Goal: Information Seeking & Learning: Learn about a topic

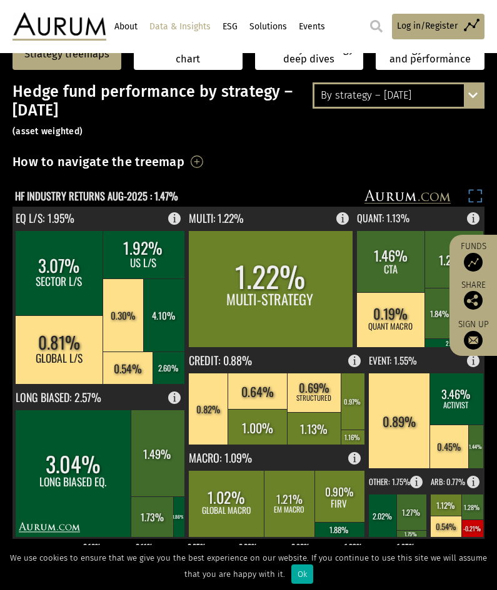
click at [478, 192] on rect at bounding box center [475, 197] width 17 height 17
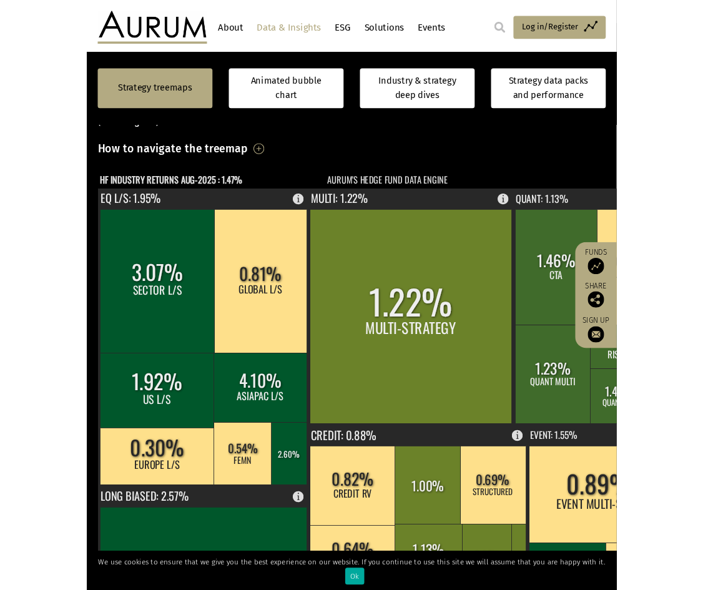
scroll to position [308, 0]
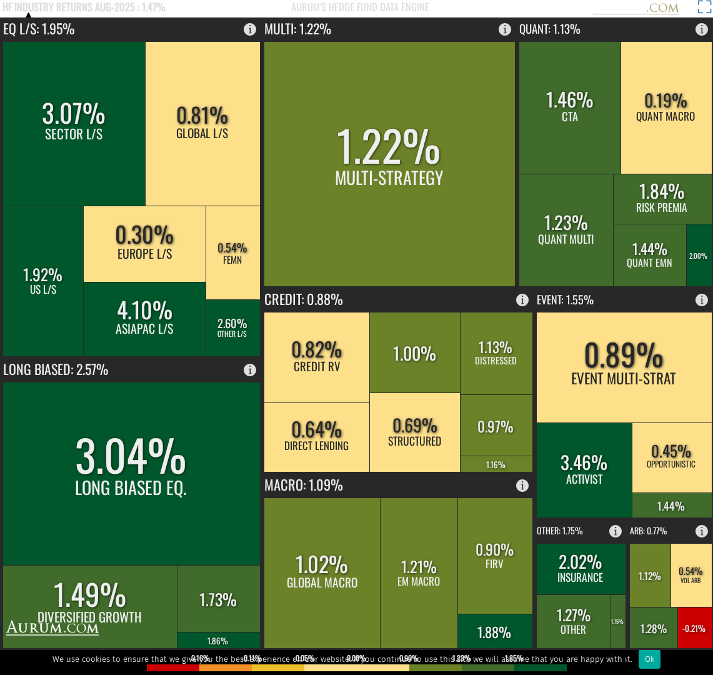
click at [496, 6] on rect at bounding box center [703, 8] width 17 height 17
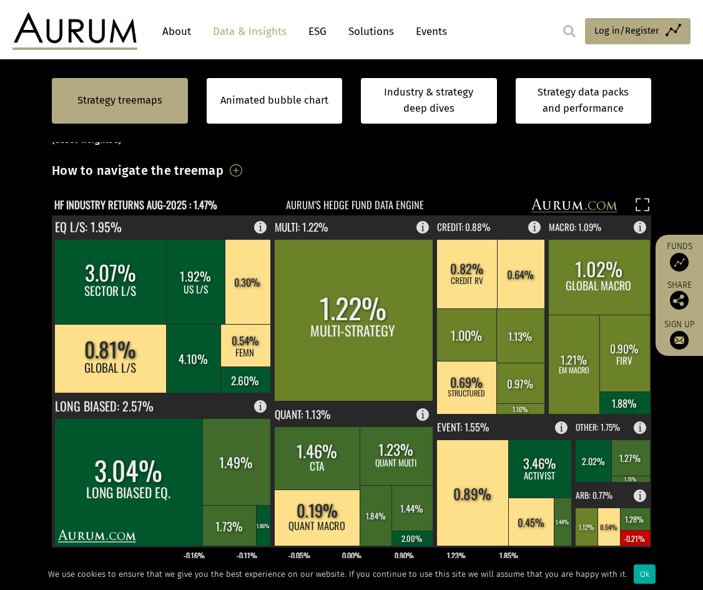
click at [358, 202] on rect at bounding box center [343, 206] width 582 height 17
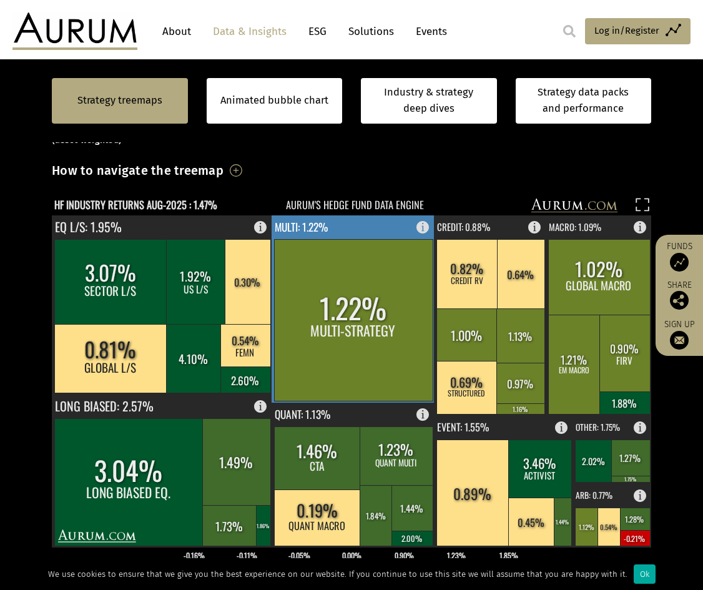
click at [379, 281] on rect at bounding box center [353, 320] width 159 height 162
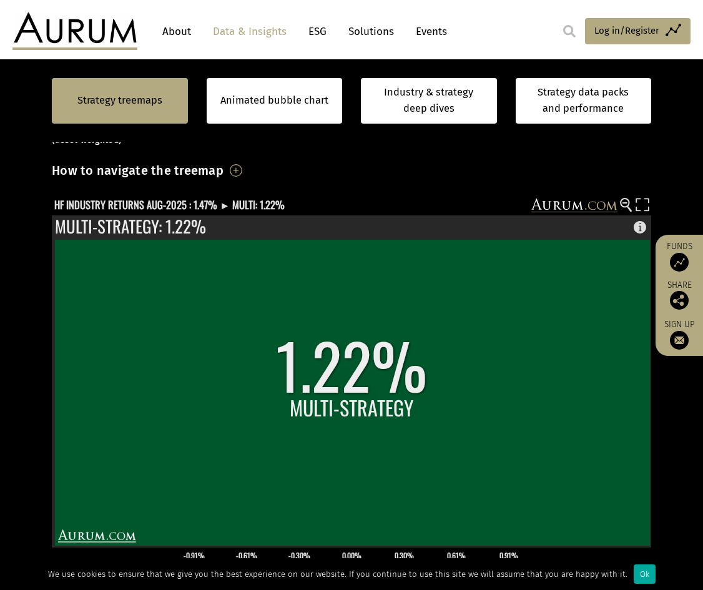
click at [150, 197] on div "Hedge fund performance by strategy – August 2025 (asset weighted) How to naviga…" at bounding box center [352, 427] width 600 height 635
click at [155, 206] on text "HF INDUSTRY RETURNS AUG-2025 : 1.47% ► MULTI: 1.22%" at bounding box center [169, 205] width 230 height 16
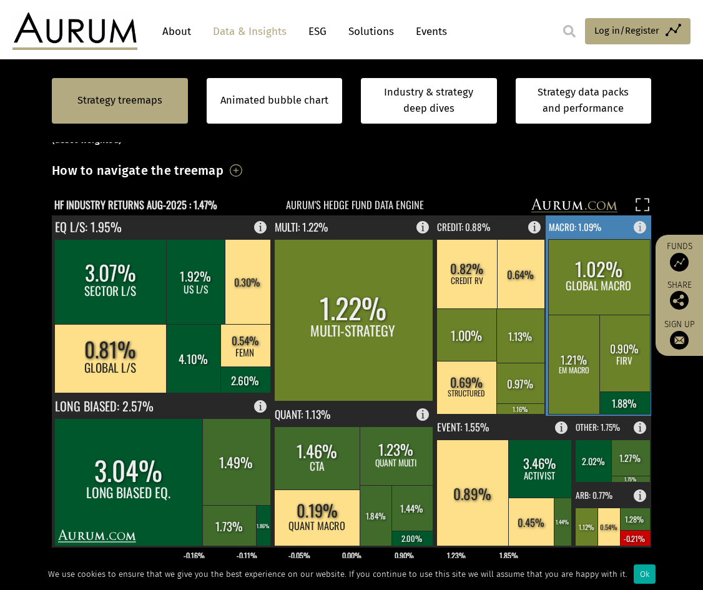
click at [496, 343] on rect at bounding box center [625, 353] width 51 height 77
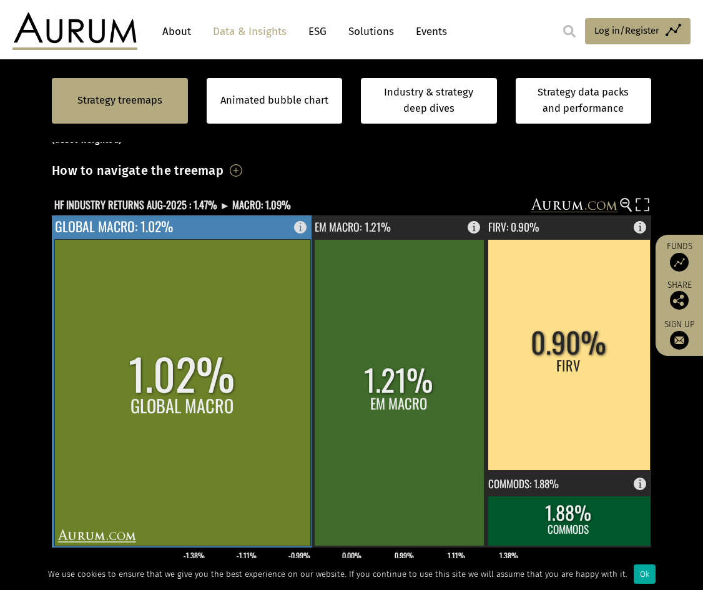
click at [66, 352] on rect at bounding box center [182, 392] width 256 height 307
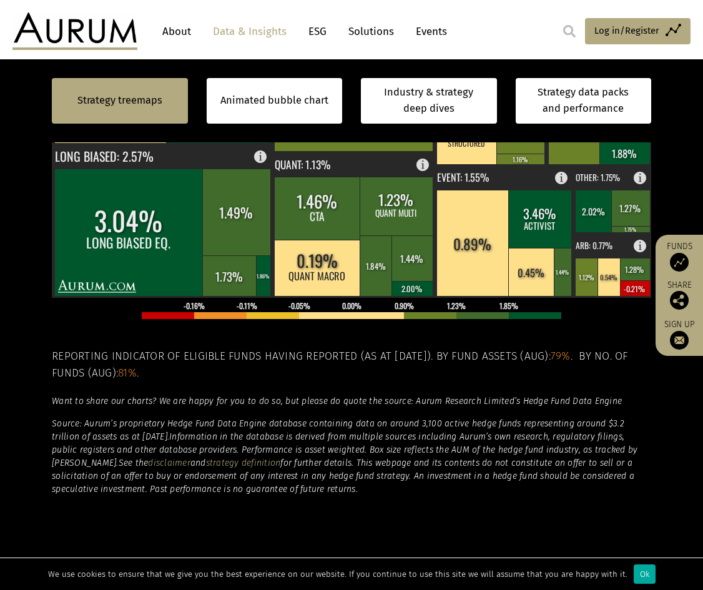
scroll to position [183, 0]
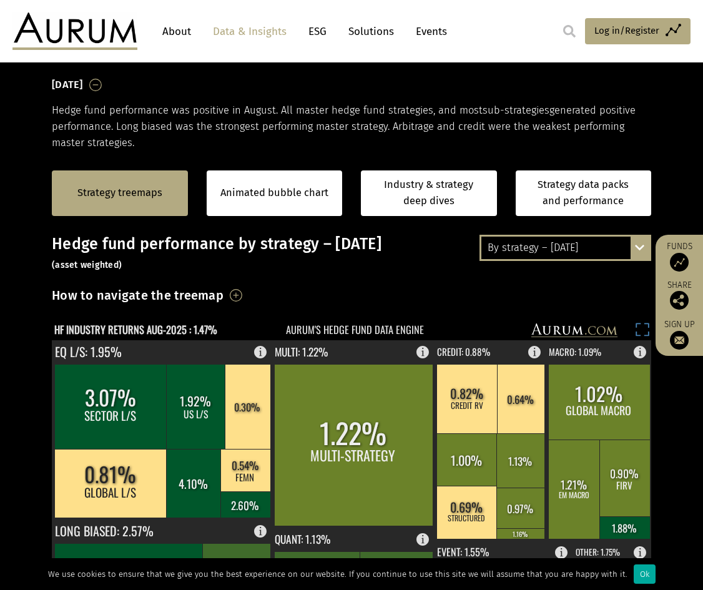
click at [496, 330] on rect at bounding box center [642, 331] width 17 height 17
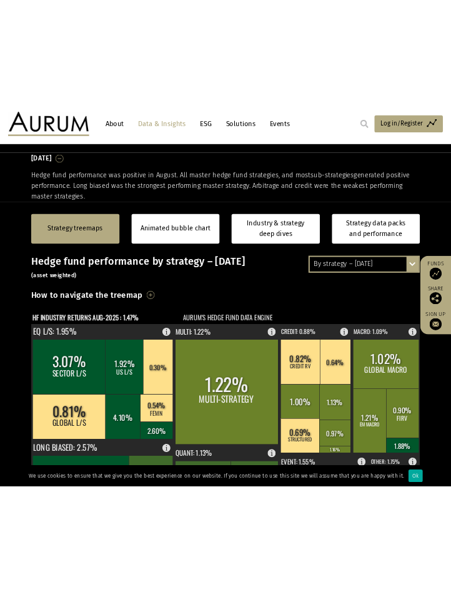
scroll to position [174, 0]
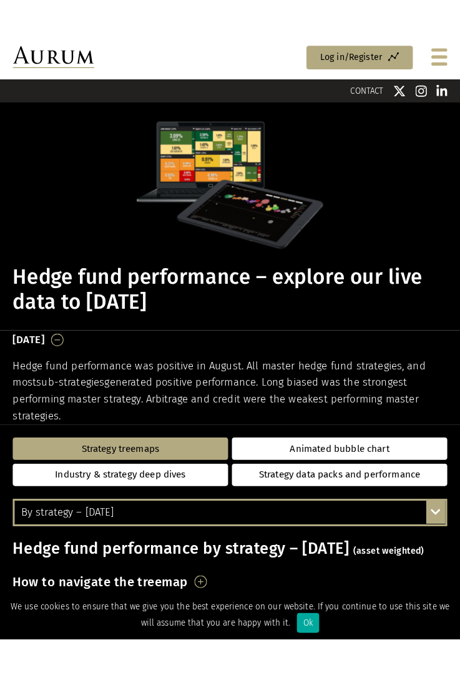
scroll to position [174, 0]
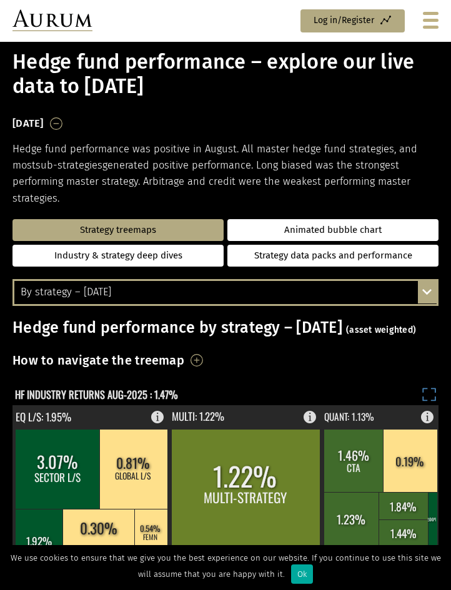
click at [437, 394] on rect at bounding box center [429, 396] width 17 height 17
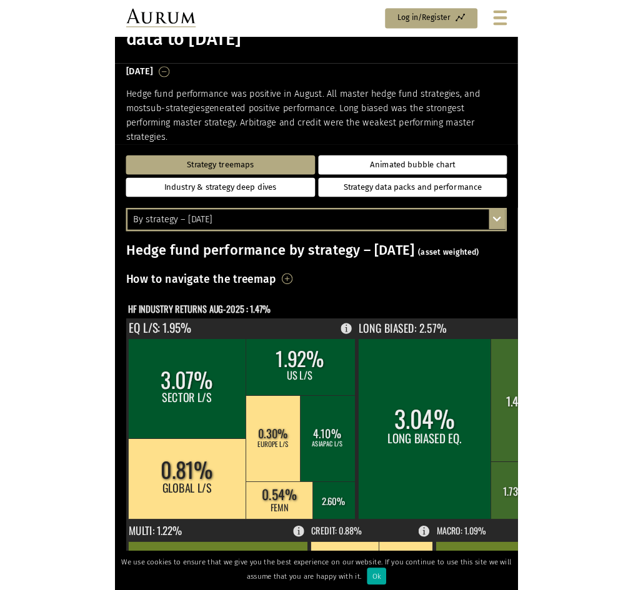
scroll to position [183, 0]
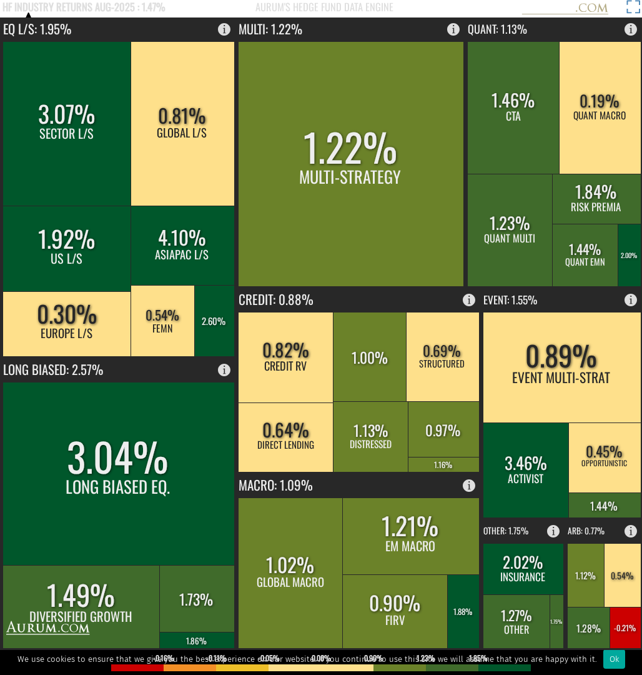
click at [450, 6] on rect at bounding box center [633, 8] width 17 height 17
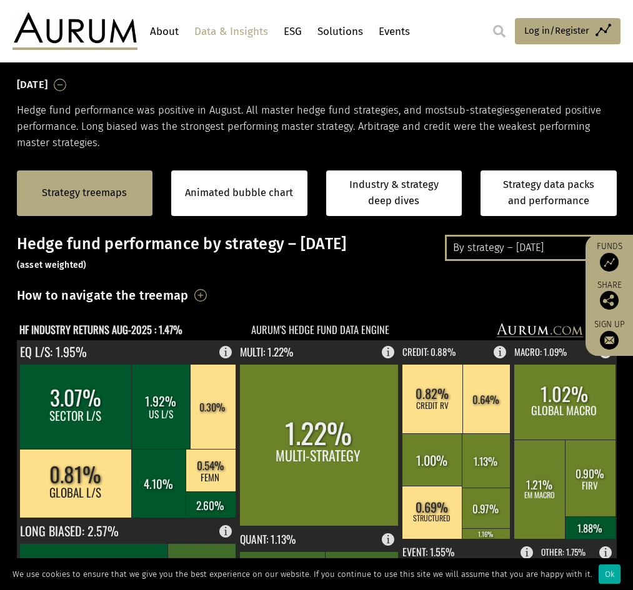
click at [450, 296] on div "How to navigate the treemap Hovering over one of the coloured boxes in the char…" at bounding box center [317, 299] width 600 height 29
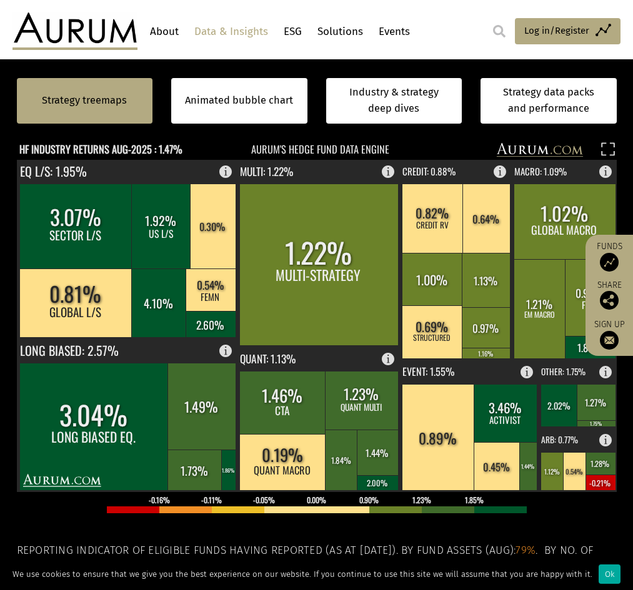
scroll to position [370, 0]
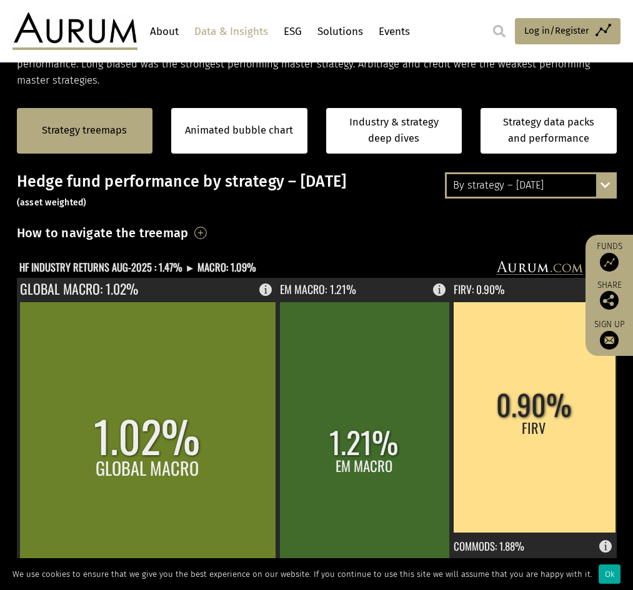
scroll to position [308, 0]
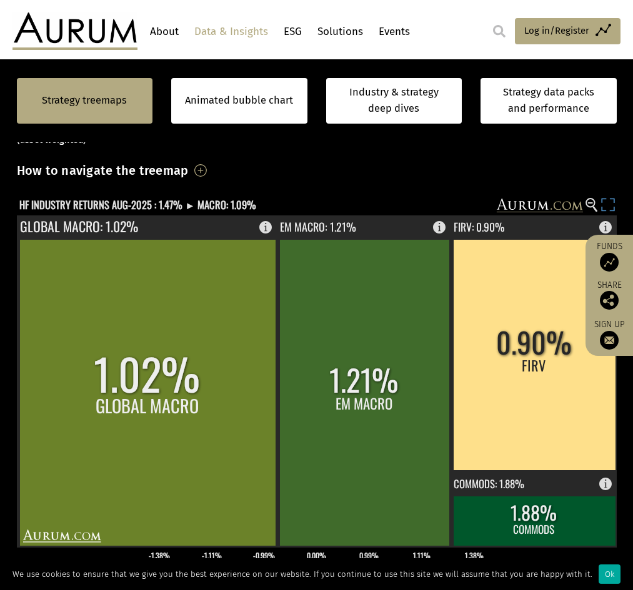
drag, startPoint x: 608, startPoint y: 200, endPoint x: 608, endPoint y: 254, distance: 54.3
click at [608, 200] on rect at bounding box center [607, 206] width 17 height 17
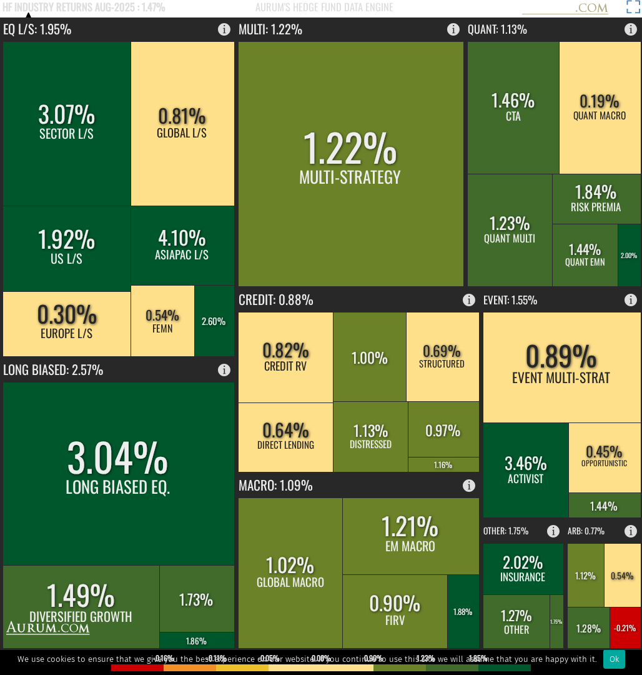
click at [632, 10] on rect at bounding box center [633, 8] width 17 height 17
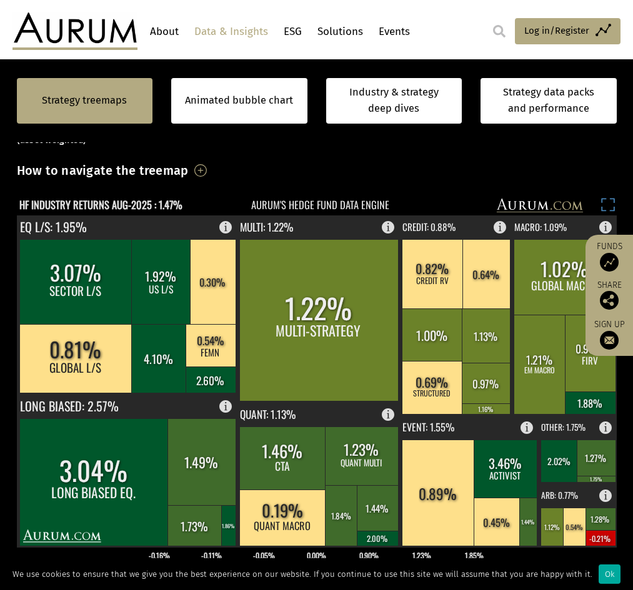
drag, startPoint x: 612, startPoint y: 208, endPoint x: 610, endPoint y: 262, distance: 53.7
click at [611, 208] on rect at bounding box center [607, 206] width 17 height 17
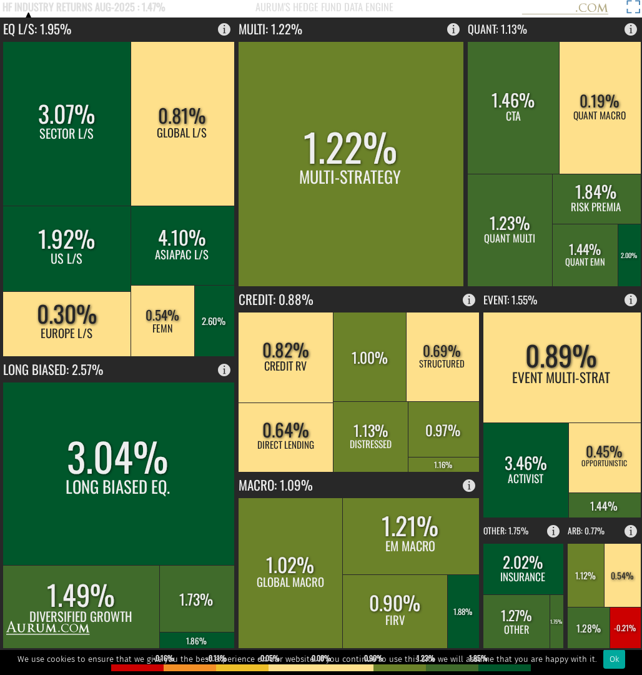
click at [632, 7] on rect at bounding box center [633, 8] width 17 height 17
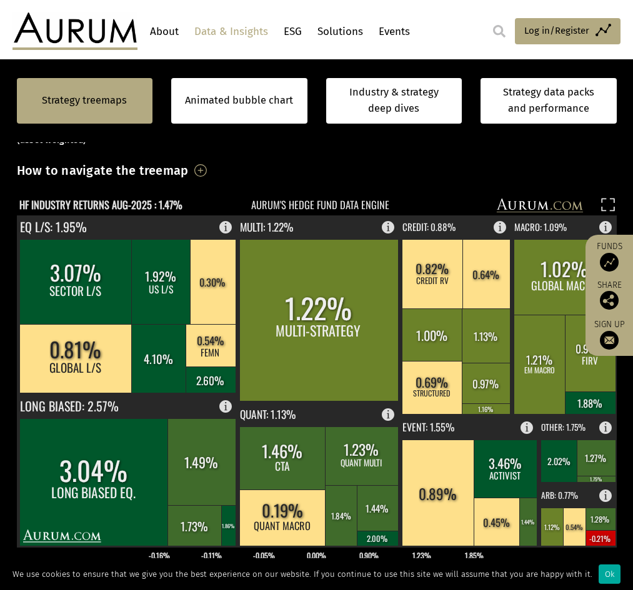
scroll to position [308, 0]
click at [608, 203] on rect at bounding box center [607, 206] width 17 height 17
drag, startPoint x: 603, startPoint y: 203, endPoint x: 603, endPoint y: 257, distance: 54.3
click at [603, 203] on rect at bounding box center [607, 206] width 17 height 17
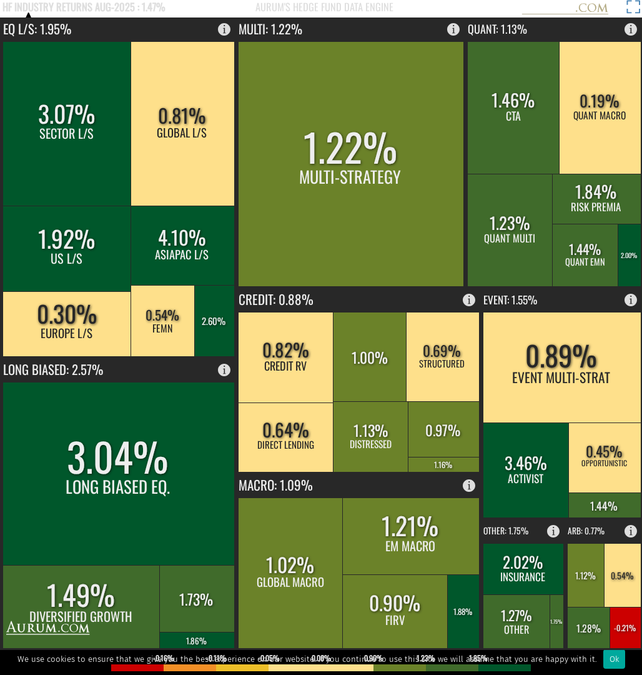
click at [632, 9] on rect at bounding box center [633, 8] width 17 height 17
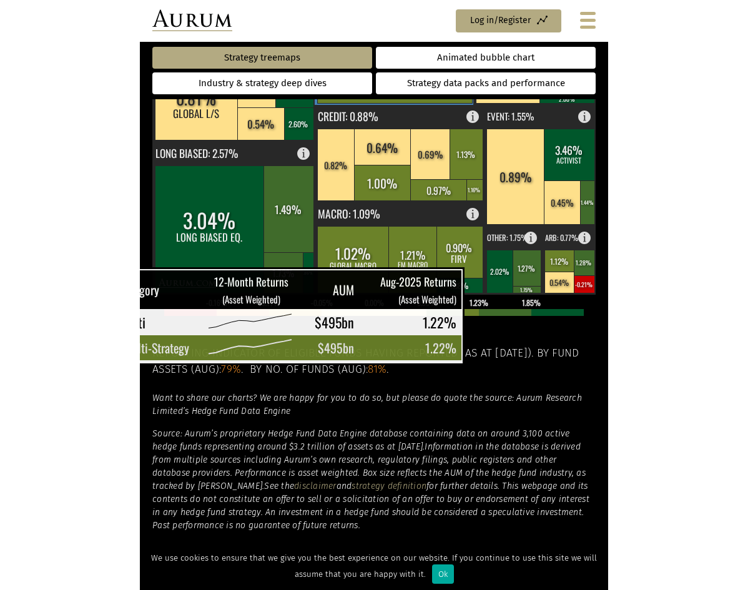
scroll to position [606, 0]
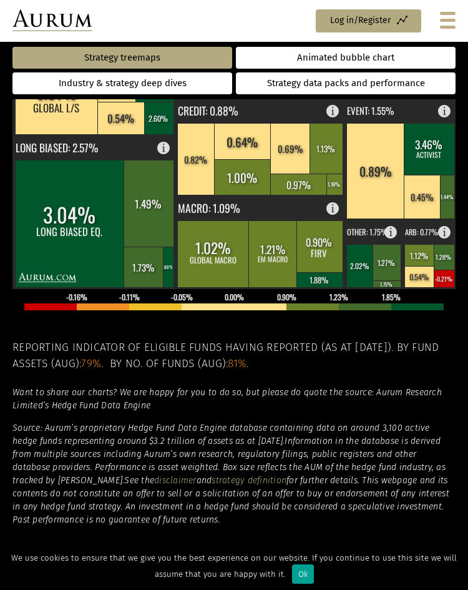
click at [300, 576] on div "Ok" at bounding box center [303, 574] width 22 height 19
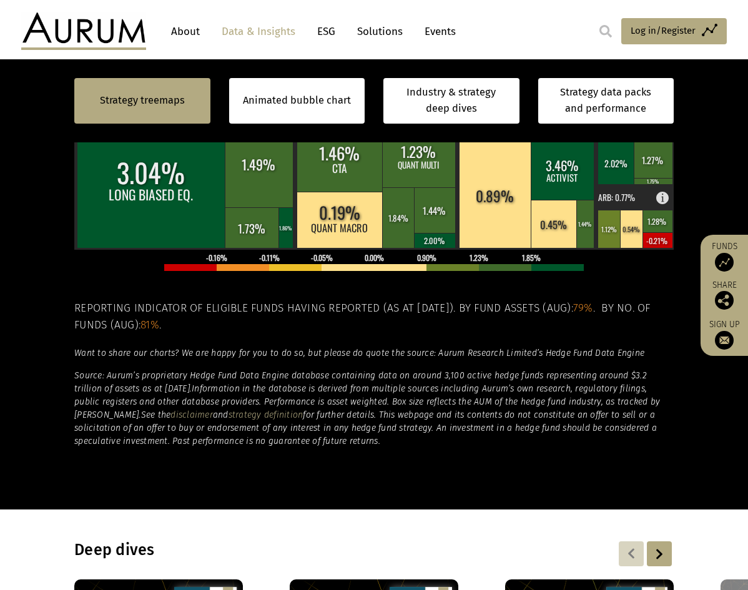
scroll to position [557, 0]
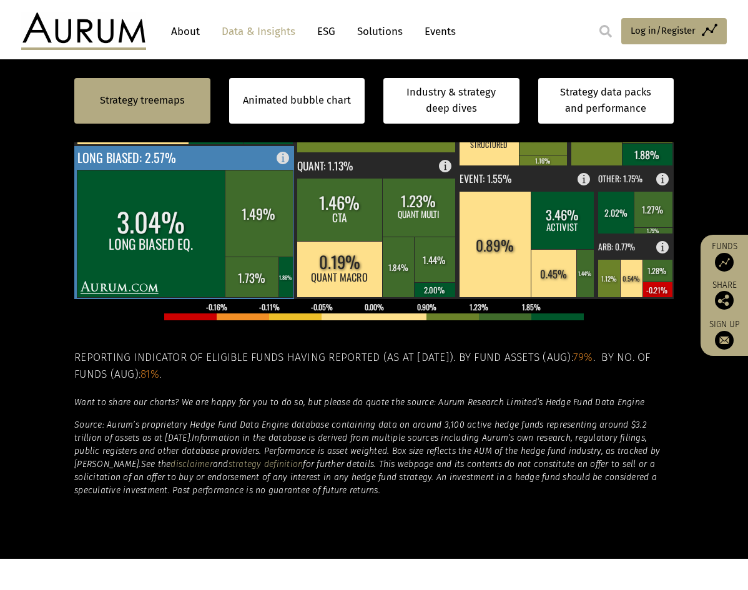
click at [120, 283] on rect at bounding box center [151, 233] width 149 height 127
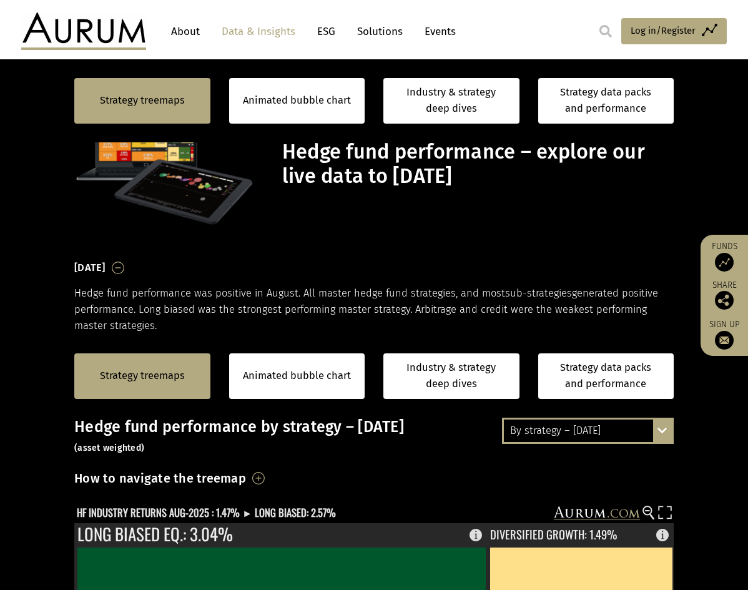
scroll to position [557, 0]
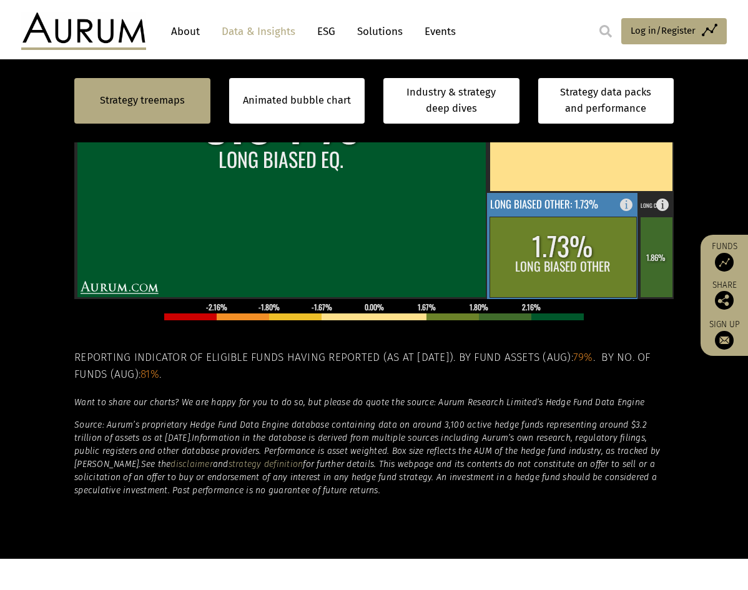
click at [623, 206] on rect at bounding box center [630, 201] width 15 height 17
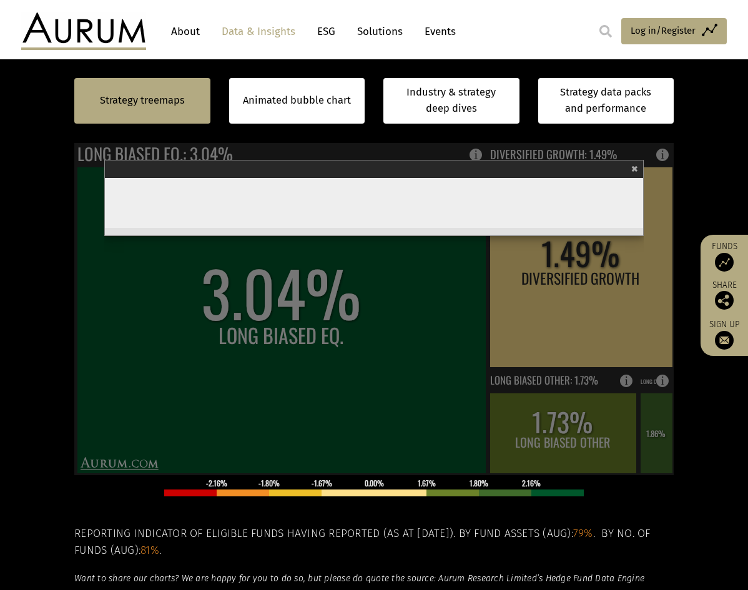
scroll to position [369, 0]
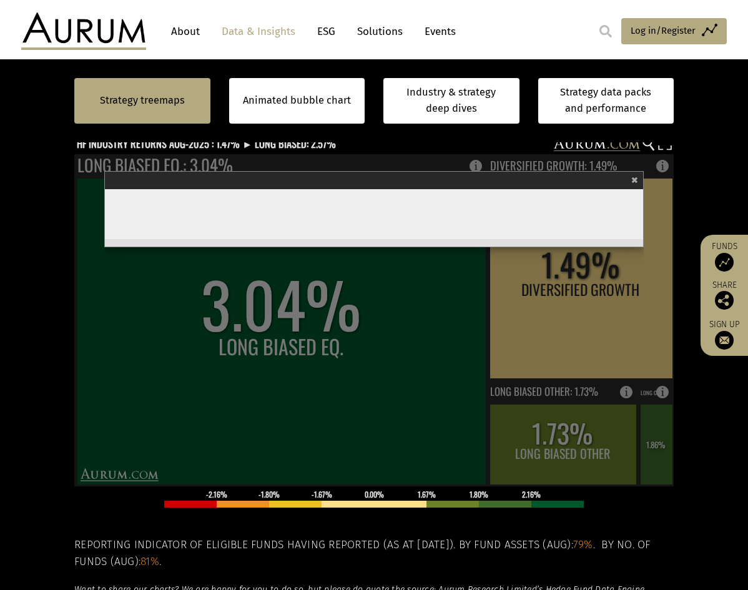
click at [633, 179] on span "×" at bounding box center [635, 179] width 7 height 14
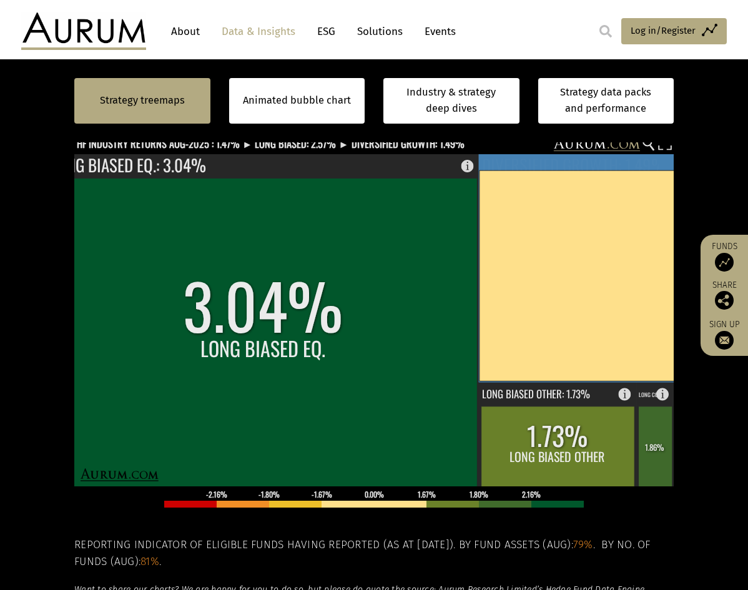
scroll to position [182, 0]
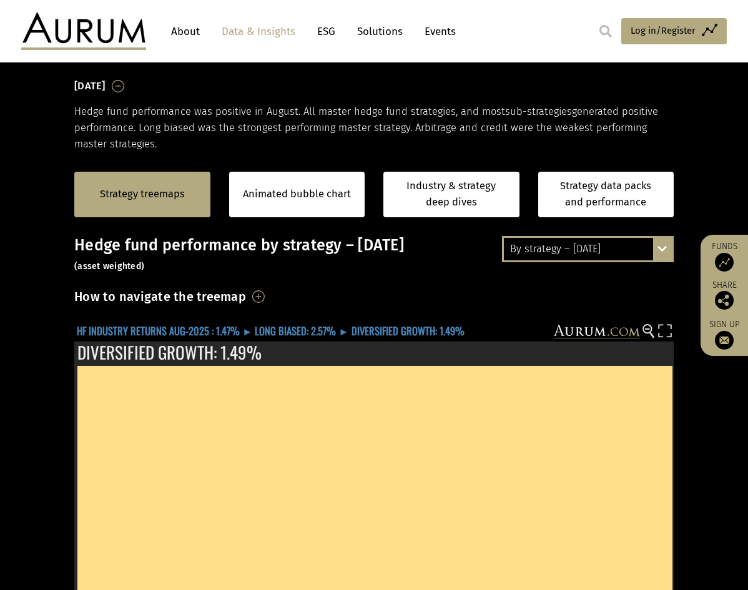
click at [307, 325] on text "HF INDUSTRY RETURNS AUG-2025 : 1.47% ► LONG BIASED: 2.57% ► DIVERSIFIED GROWTH:…" at bounding box center [271, 331] width 388 height 16
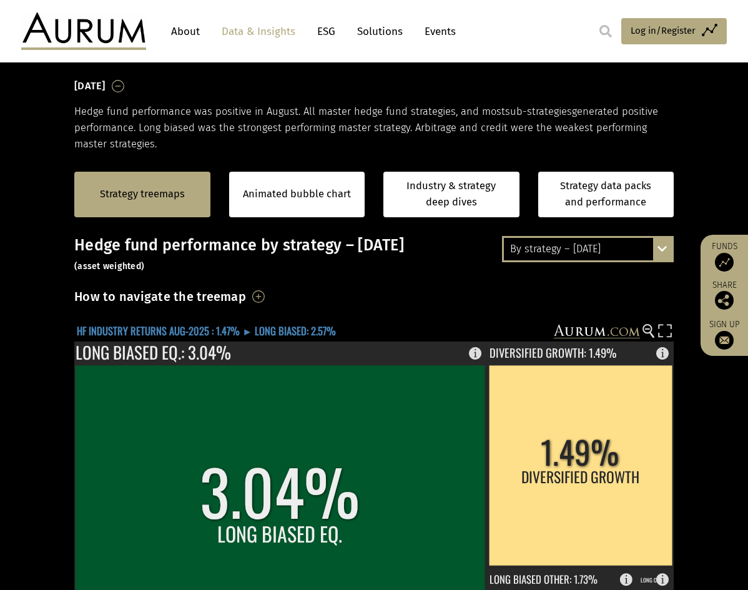
click at [191, 325] on text "HF INDUSTRY RETURNS AUG-2025 : 1.47% ► LONG BIASED: 2.57%" at bounding box center [206, 331] width 259 height 16
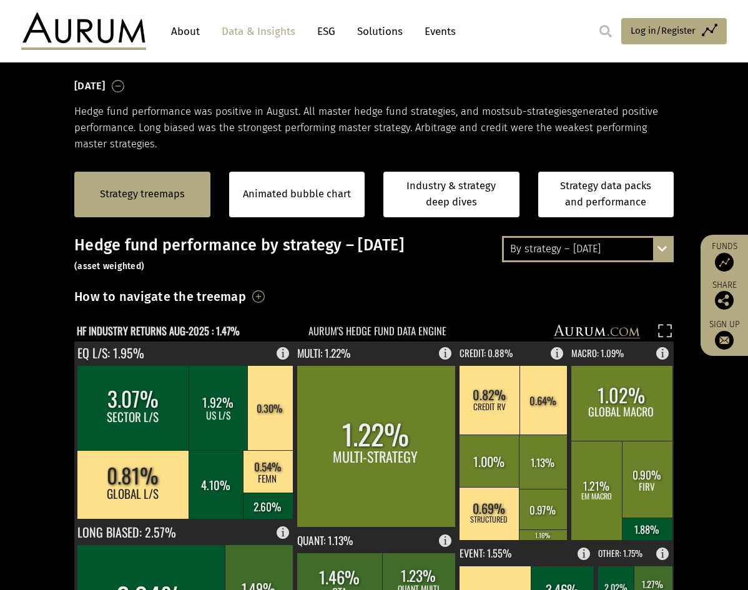
click at [384, 327] on rect at bounding box center [365, 332] width 582 height 17
drag, startPoint x: 384, startPoint y: 327, endPoint x: 616, endPoint y: 285, distance: 236.2
click at [616, 285] on div "Hedge fund performance by strategy – [DATE] (asset weighted) How to navigate th…" at bounding box center [374, 553] width 600 height 635
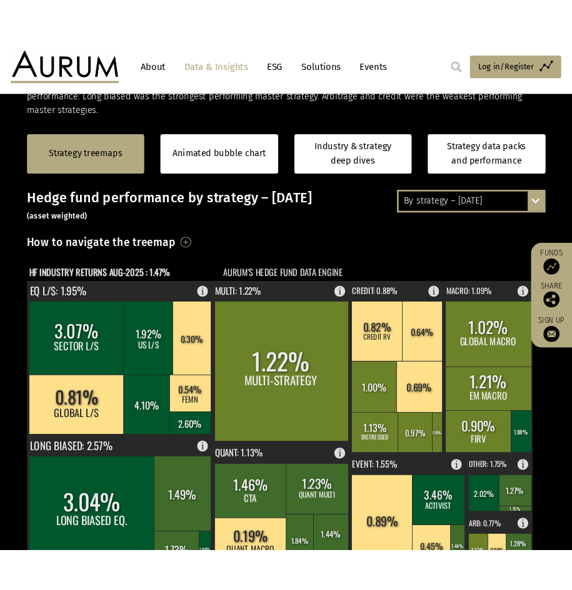
scroll to position [235, 0]
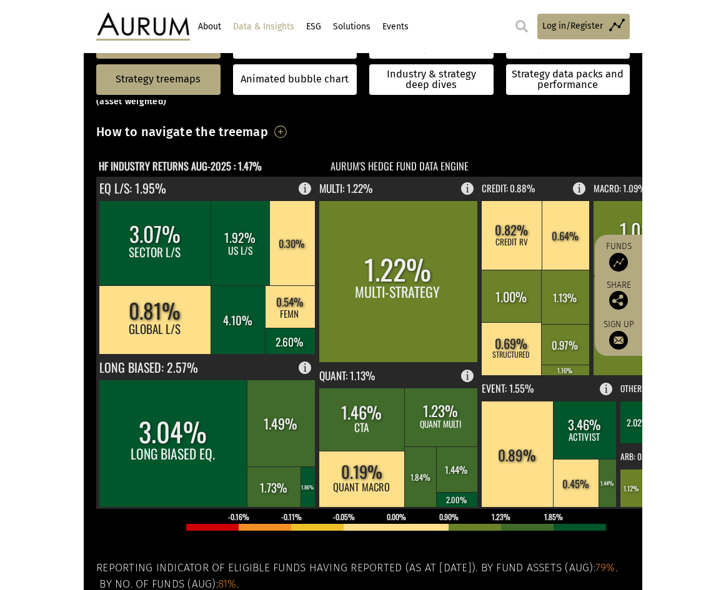
scroll to position [305, 0]
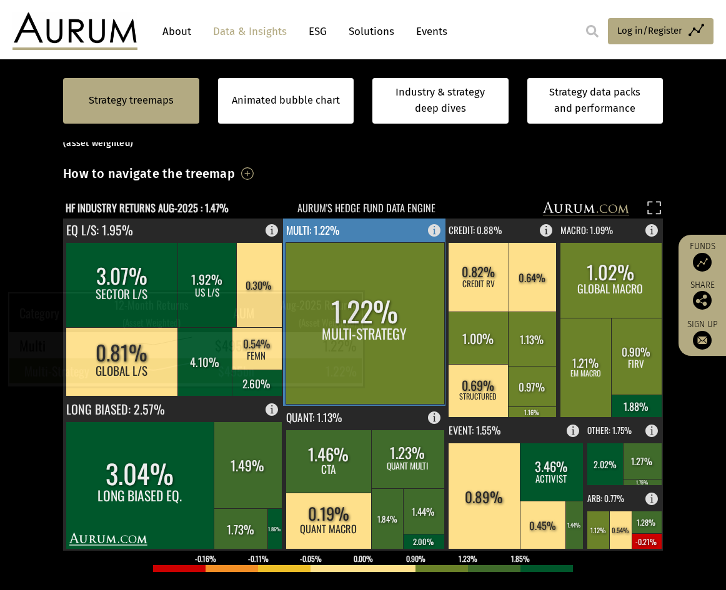
click at [369, 308] on rect at bounding box center [364, 323] width 159 height 162
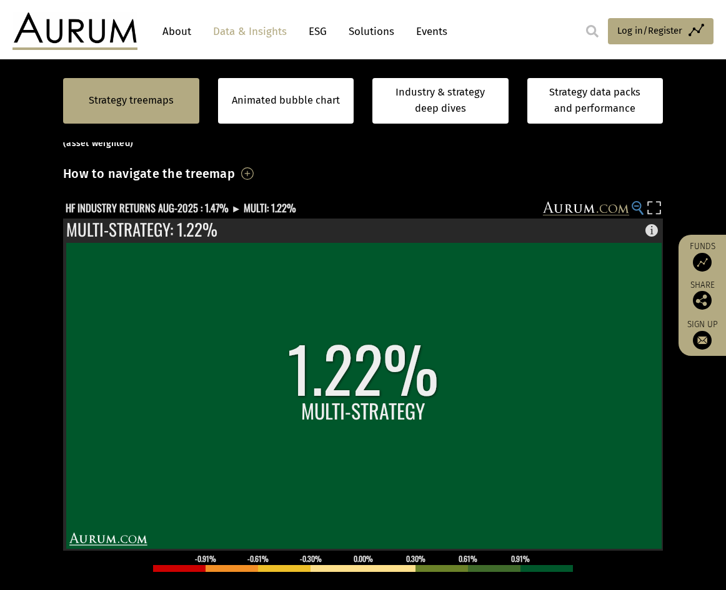
click at [470, 208] on circle at bounding box center [636, 206] width 8 height 8
